Goal: Transaction & Acquisition: Purchase product/service

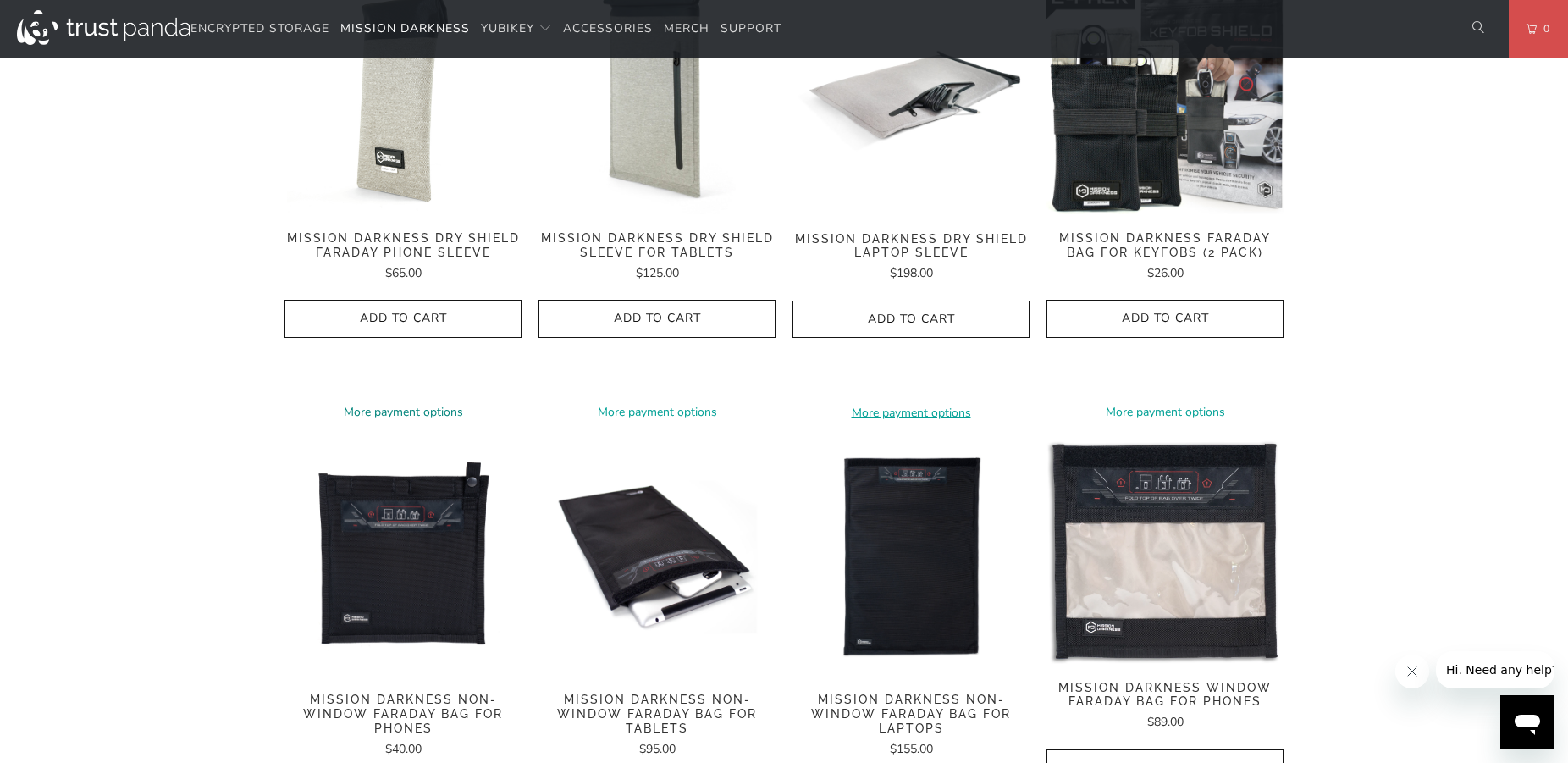
scroll to position [604, 0]
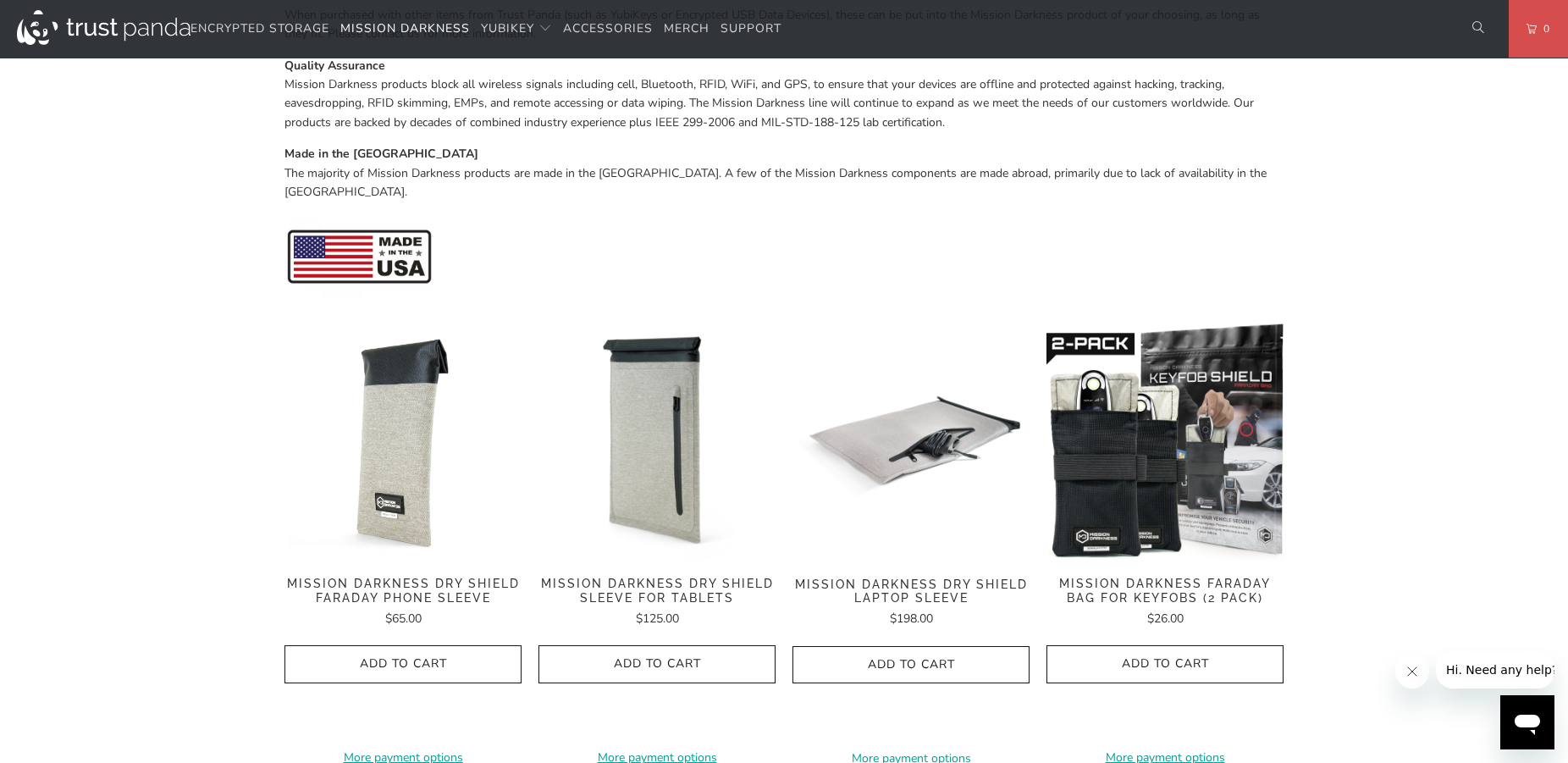
click at [1187, 551] on div "**********" at bounding box center [1165, 543] width 237 height 440
click at [1217, 657] on span "Add to Cart" at bounding box center [1165, 664] width 201 height 15
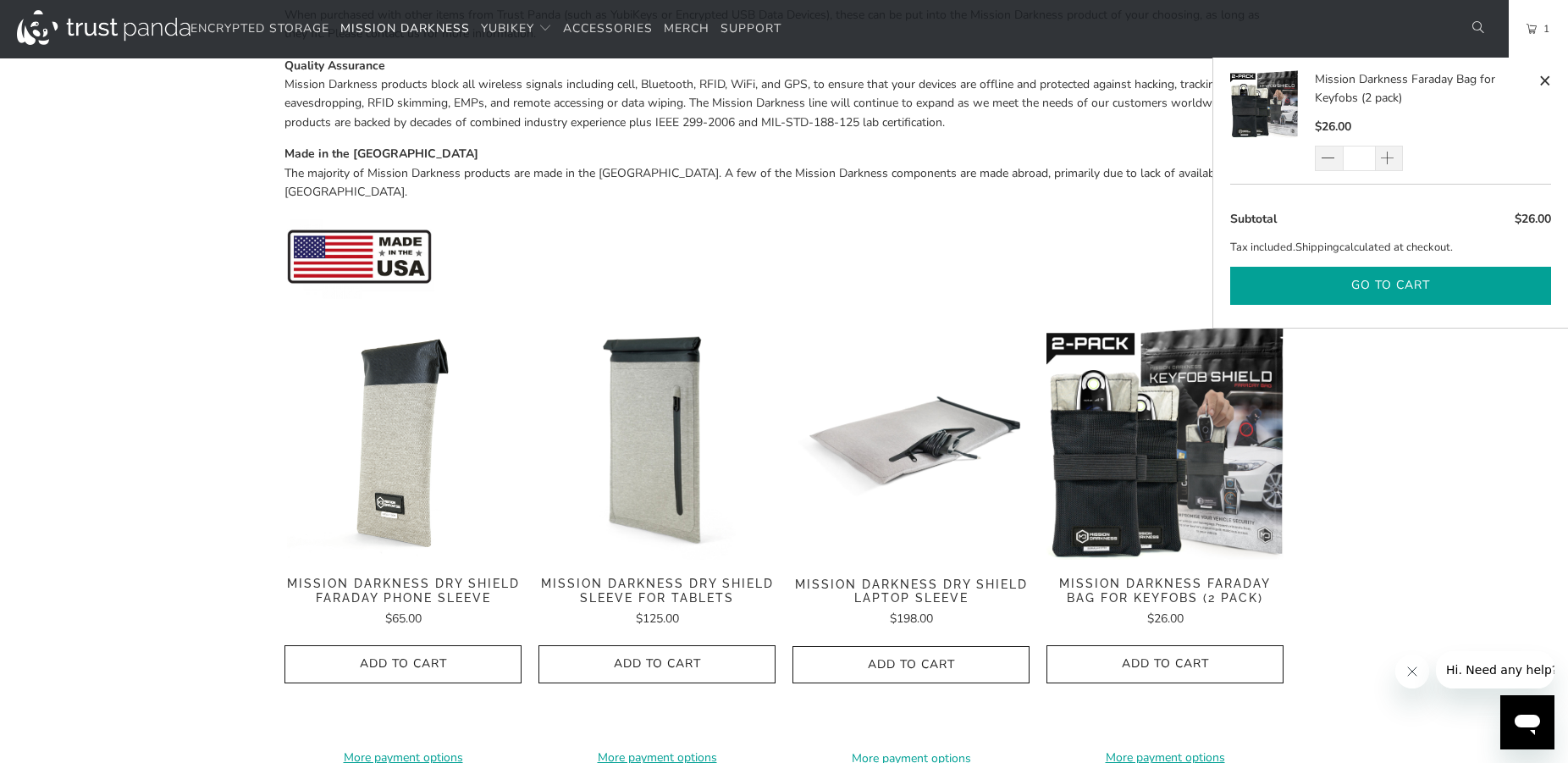
click at [1477, 285] on button "Go to cart" at bounding box center [1391, 286] width 321 height 38
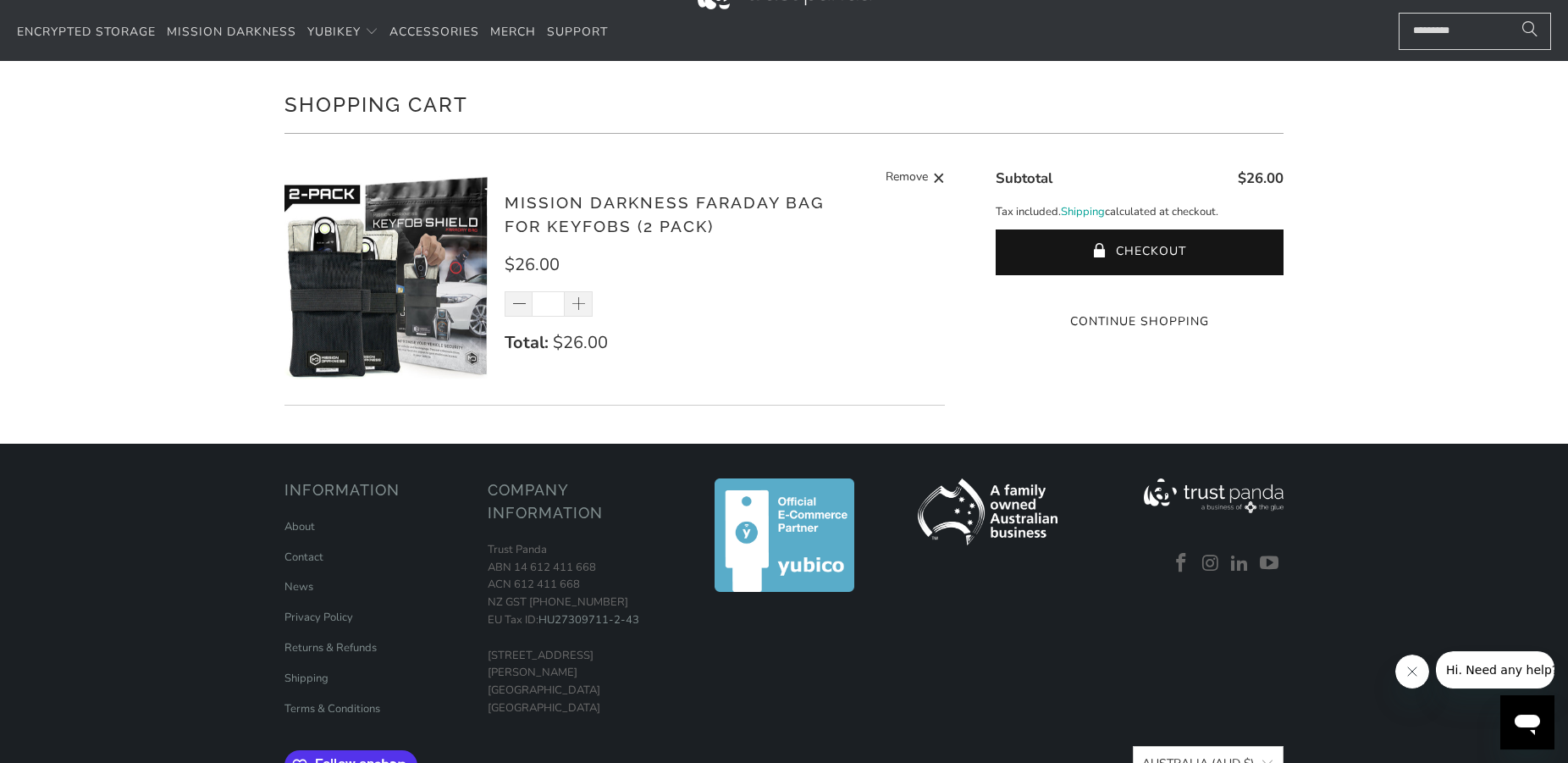
scroll to position [86, 0]
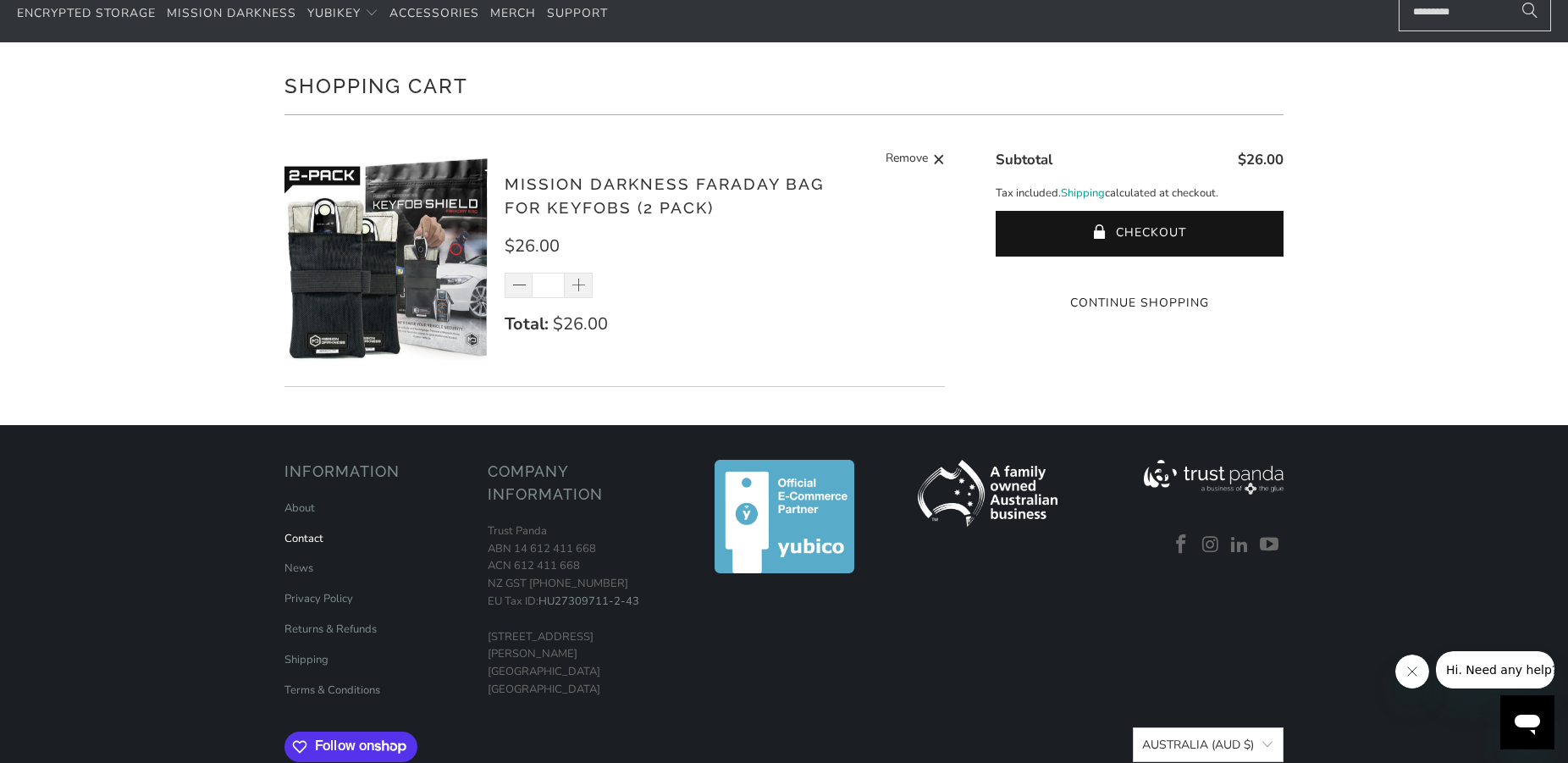
click at [306, 540] on link "Contact" at bounding box center [304, 539] width 39 height 16
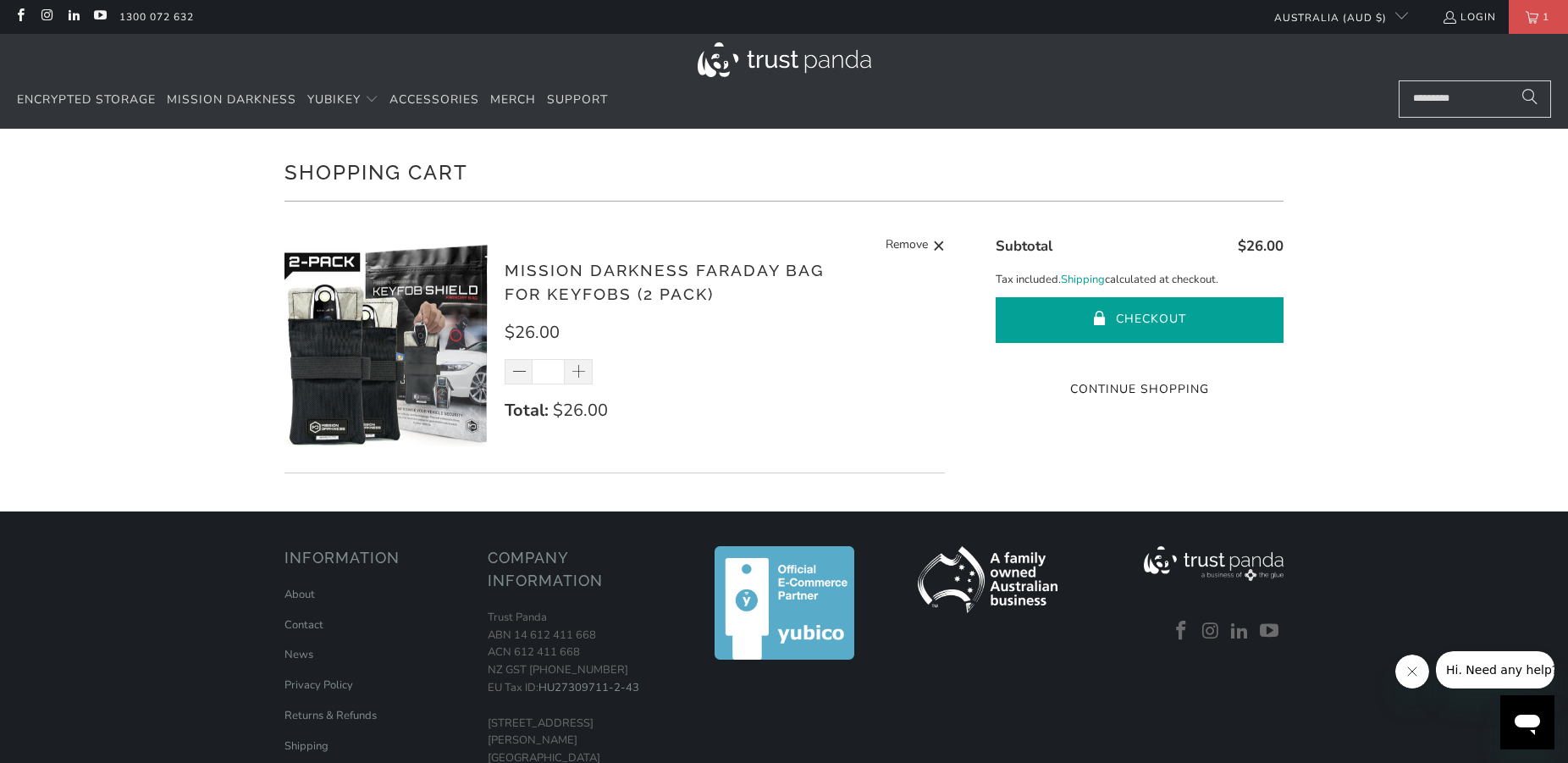
click at [1149, 312] on button "Checkout" at bounding box center [1140, 319] width 288 height 46
